Goal: Information Seeking & Learning: Check status

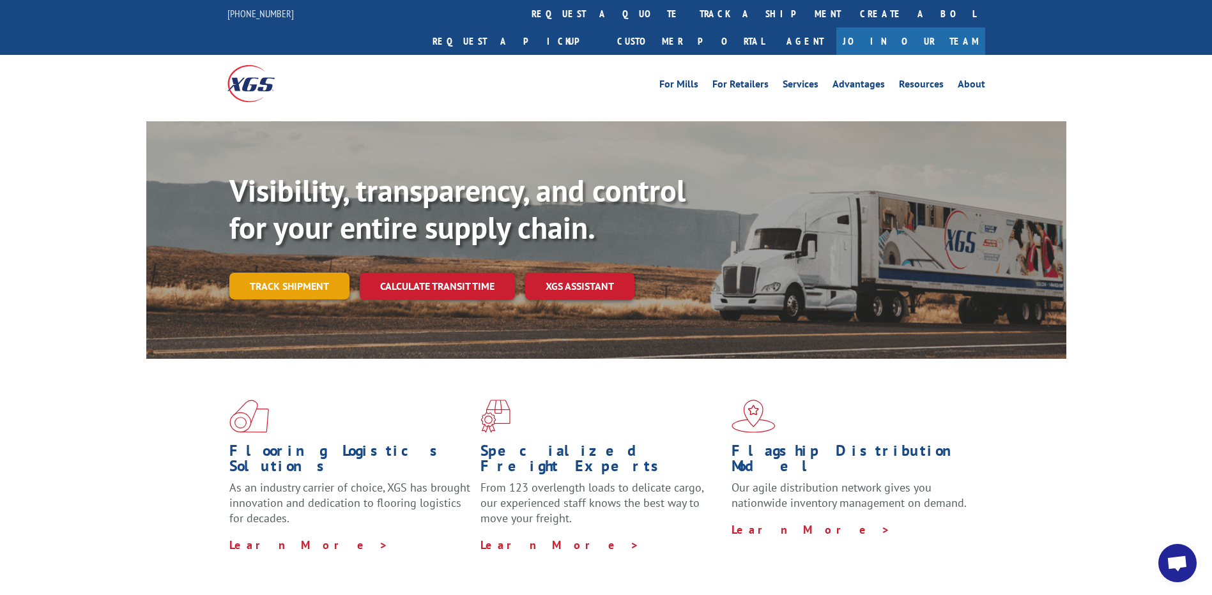
click at [292, 273] on link "Track shipment" at bounding box center [289, 286] width 120 height 27
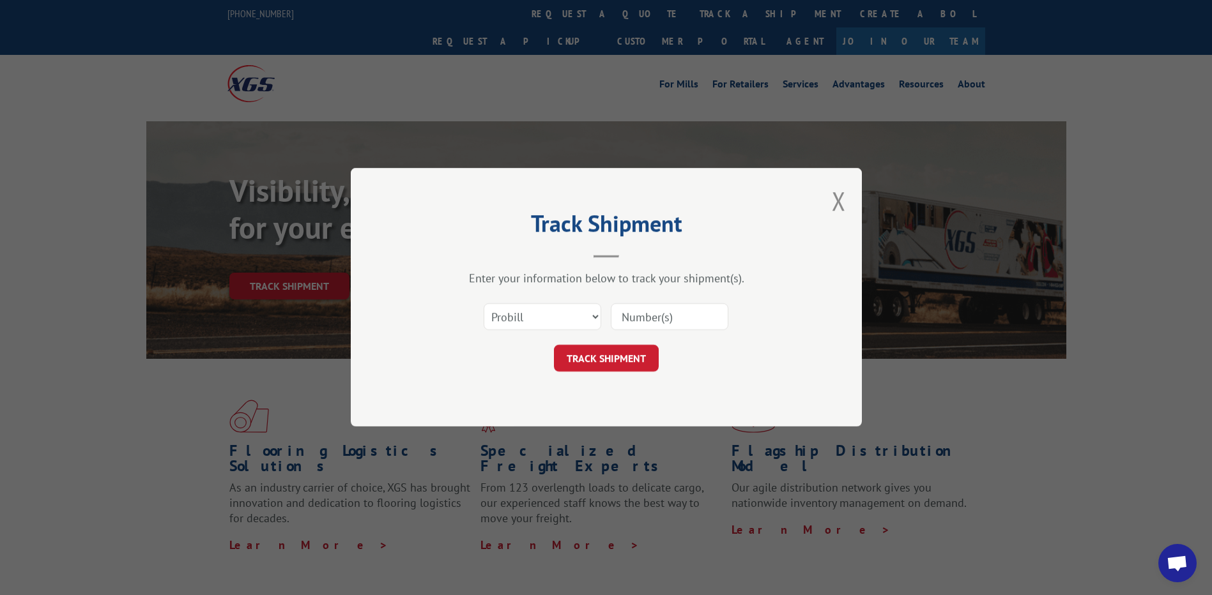
click at [640, 319] on input at bounding box center [670, 317] width 118 height 27
paste input "14626087"
type input "14626087"
click at [595, 317] on select "Select category... Probill BOL PO" at bounding box center [543, 317] width 118 height 27
select select "bol"
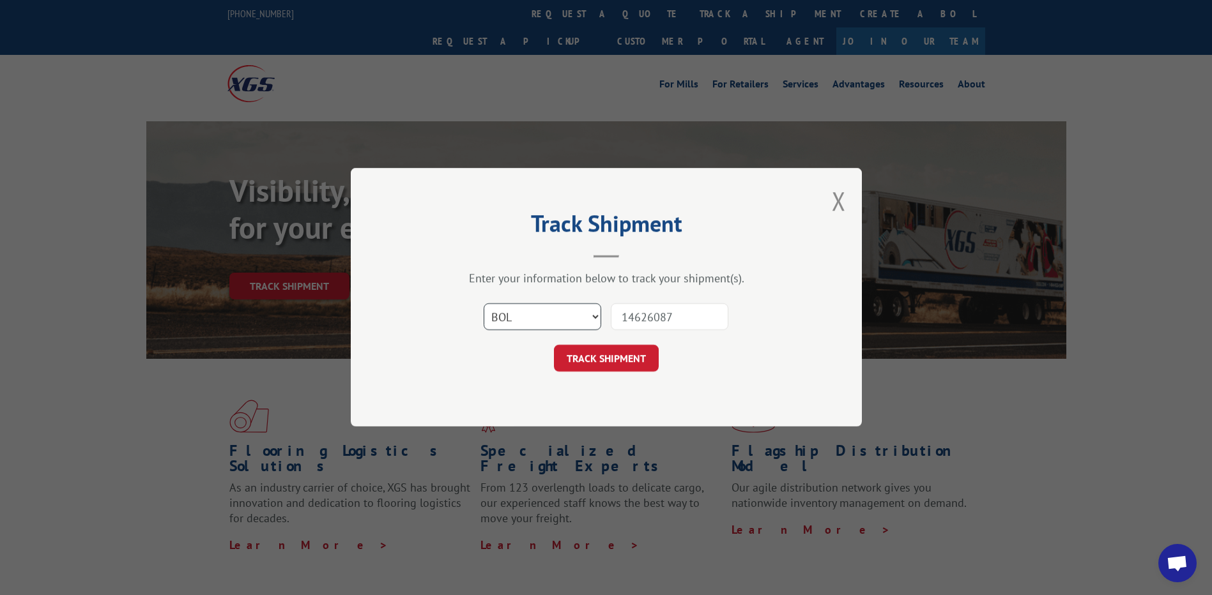
click at [484, 304] on select "Select category... Probill BOL PO" at bounding box center [543, 317] width 118 height 27
click at [611, 361] on button "TRACK SHIPMENT" at bounding box center [606, 359] width 105 height 27
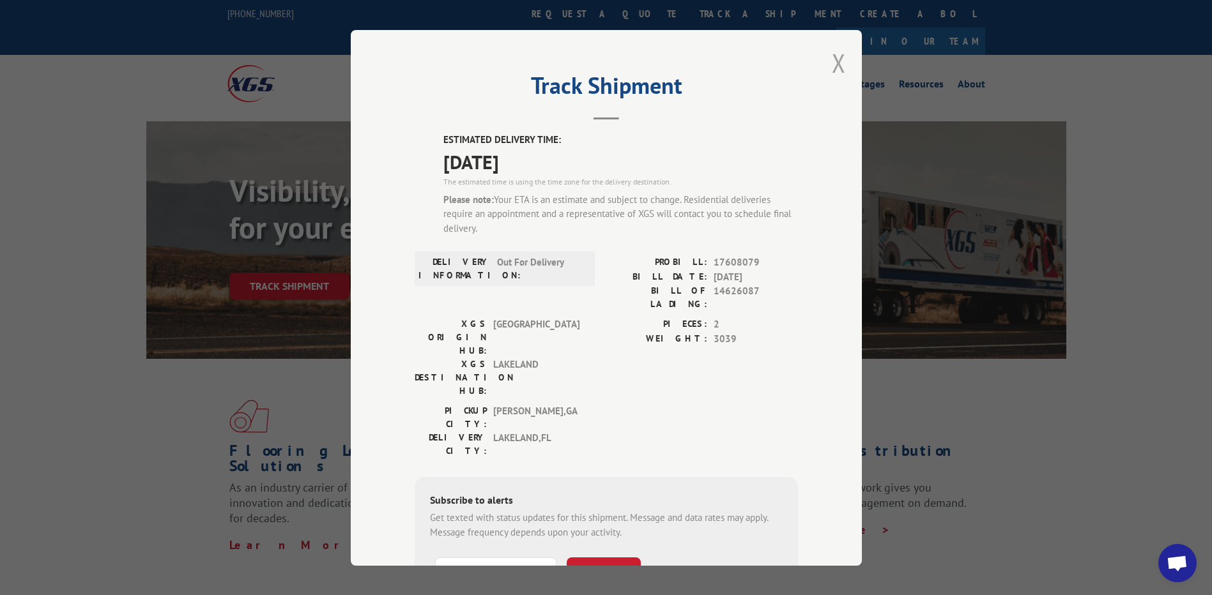
click at [833, 61] on button "Close modal" at bounding box center [839, 63] width 14 height 34
